Goal: Information Seeking & Learning: Learn about a topic

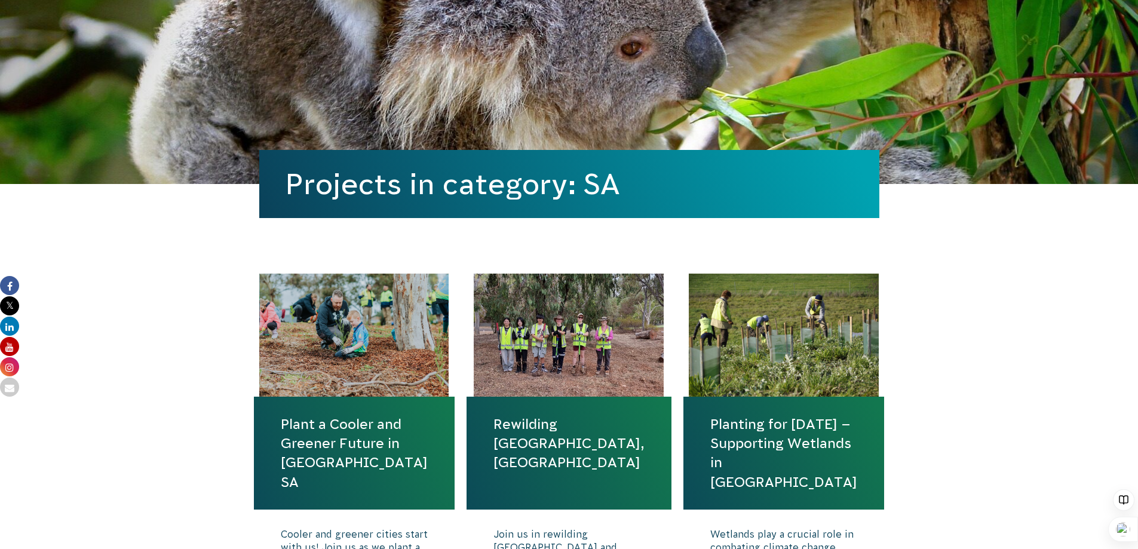
scroll to position [179, 0]
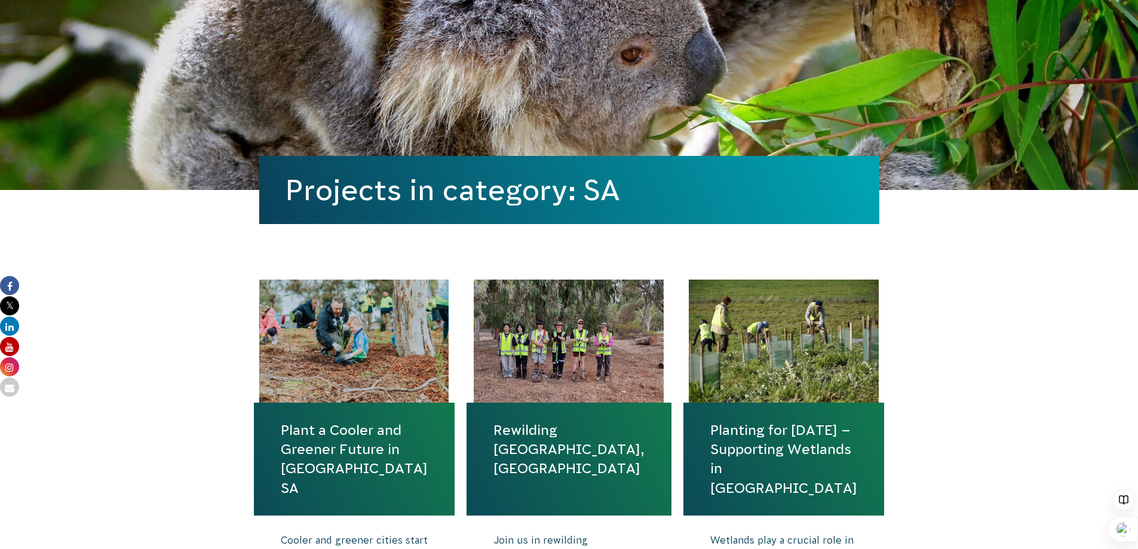
click at [342, 441] on link "Plant a Cooler and Greener Future in [GEOGRAPHIC_DATA] SA" at bounding box center [354, 459] width 147 height 77
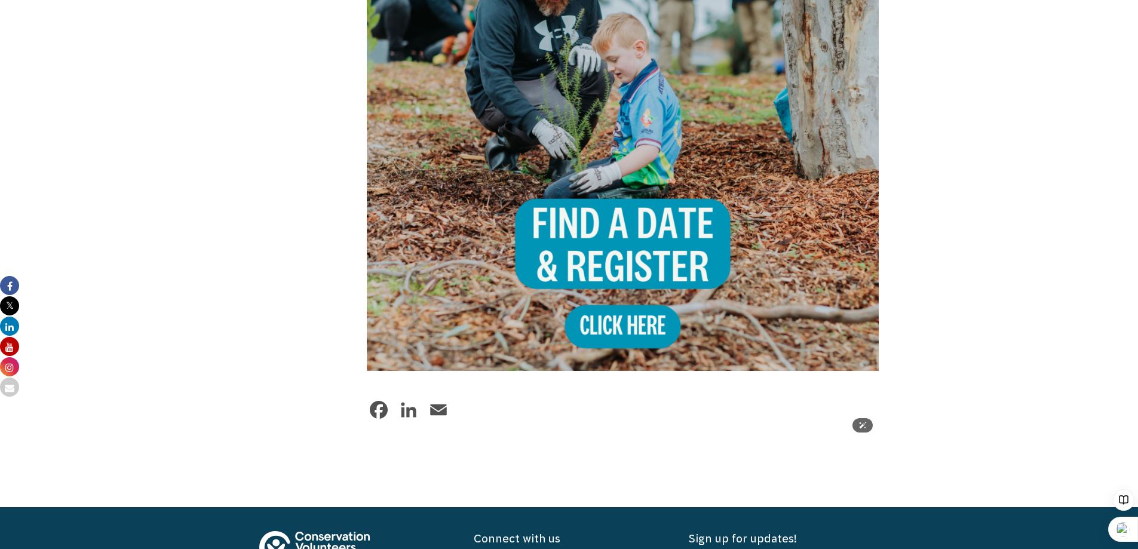
scroll to position [1016, 0]
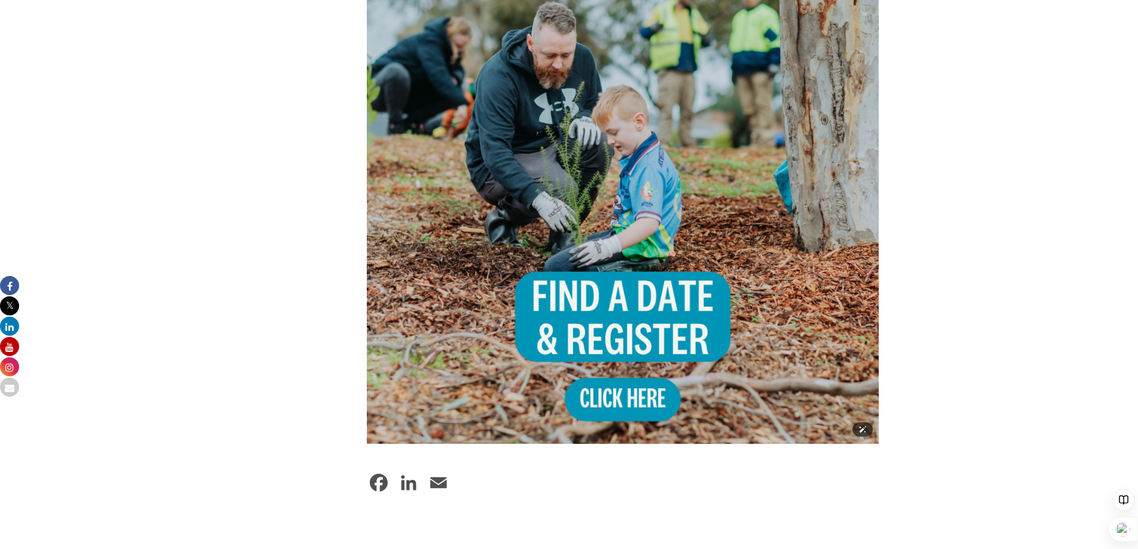
click at [592, 401] on img at bounding box center [623, 187] width 513 height 513
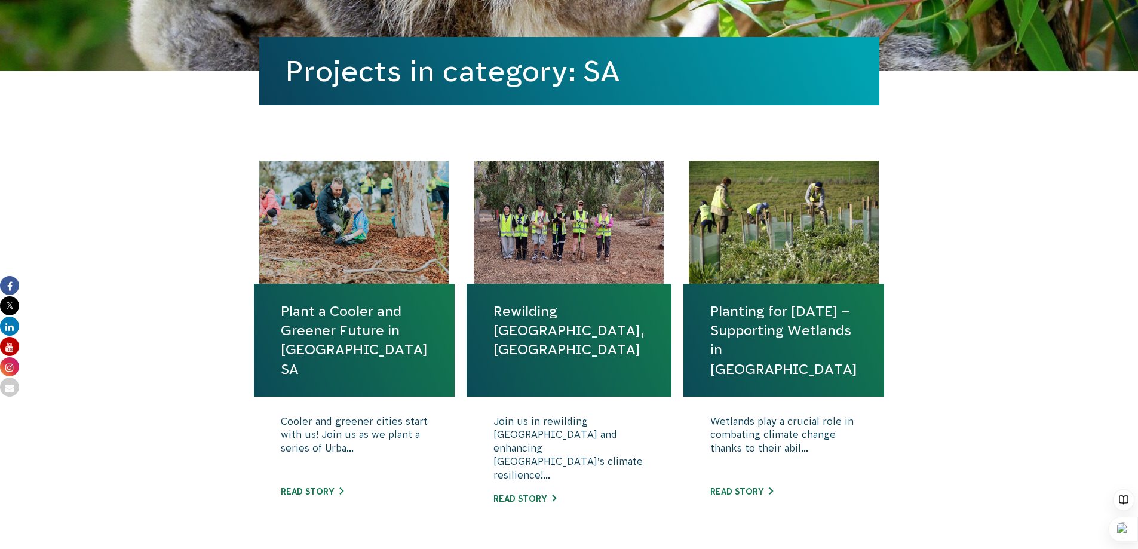
scroll to position [299, 0]
click at [746, 332] on link "Planting for [DATE] – Supporting Wetlands in [GEOGRAPHIC_DATA]" at bounding box center [783, 339] width 147 height 77
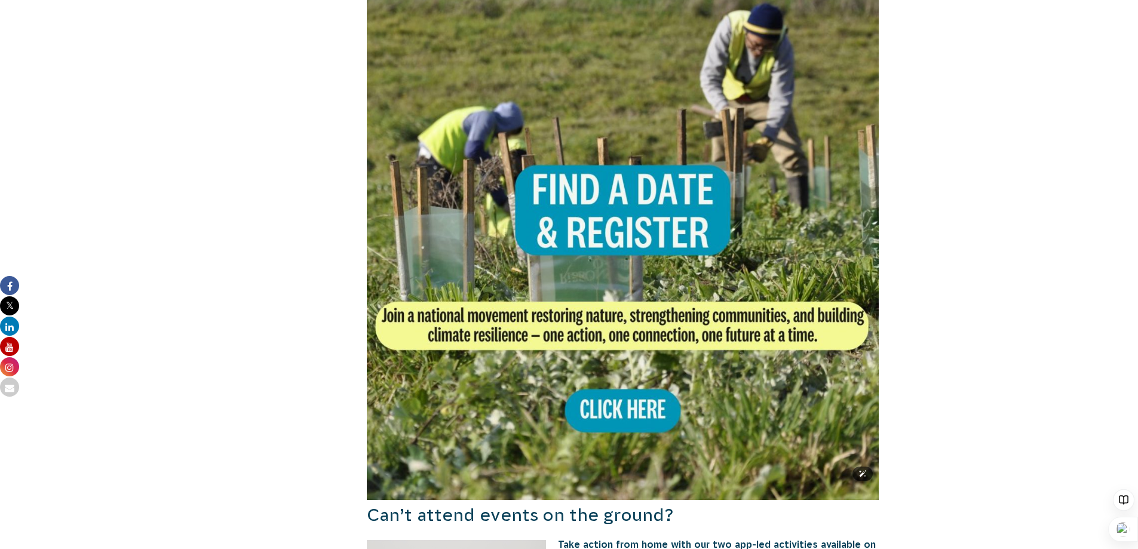
scroll to position [717, 0]
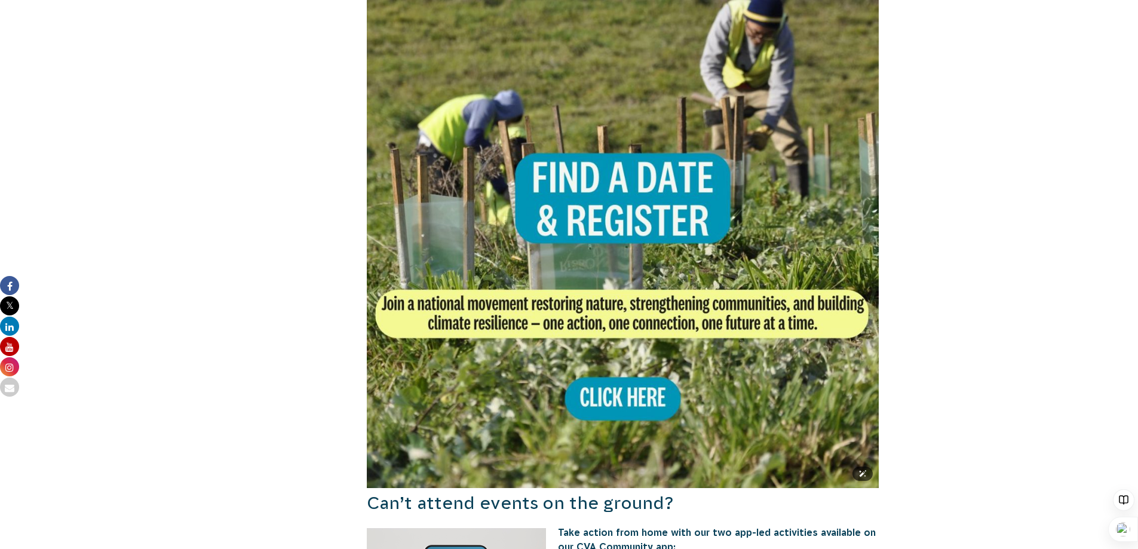
click at [640, 399] on img at bounding box center [623, 232] width 513 height 513
